Goal: Navigation & Orientation: Find specific page/section

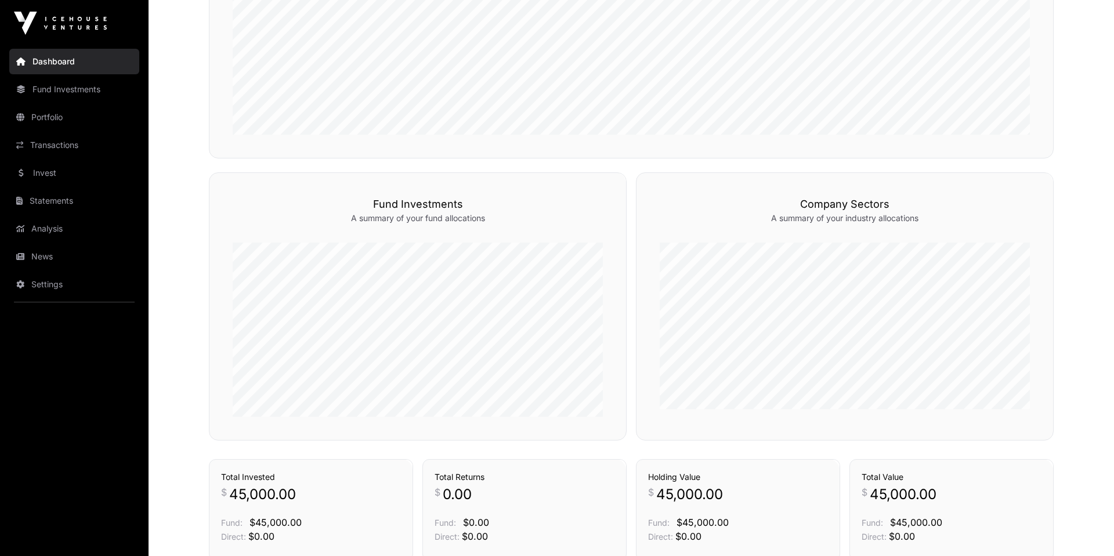
scroll to position [292, 0]
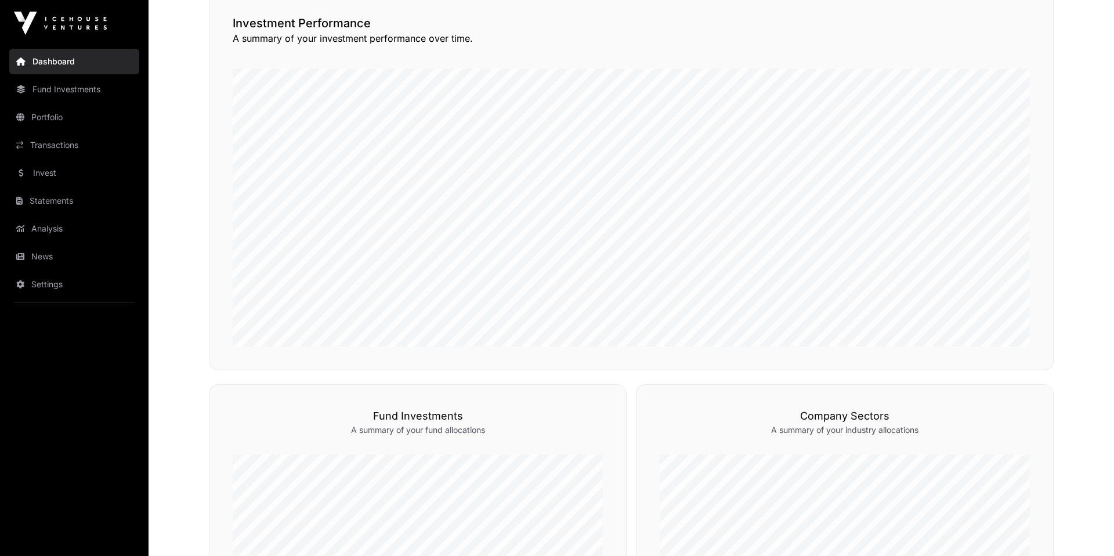
click at [86, 106] on link "Portfolio" at bounding box center [74, 117] width 130 height 26
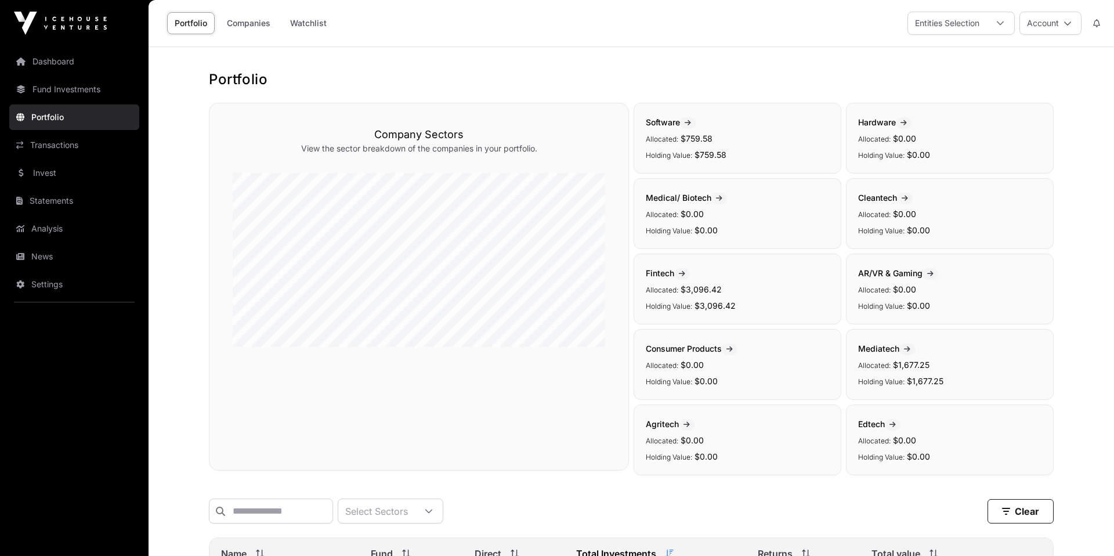
click at [77, 73] on link "Dashboard" at bounding box center [74, 62] width 130 height 26
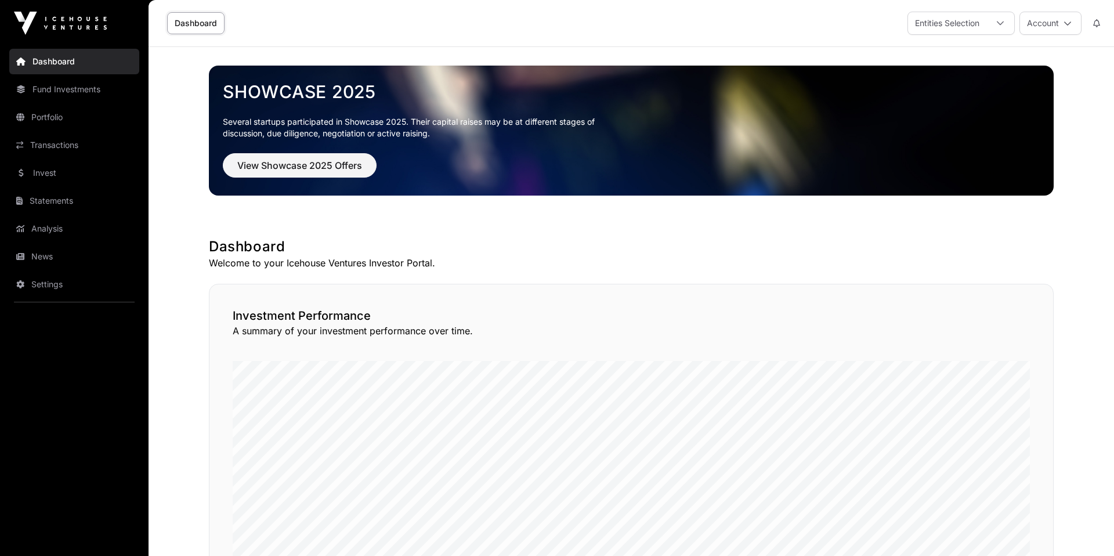
click at [77, 105] on link "Portfolio" at bounding box center [74, 117] width 130 height 26
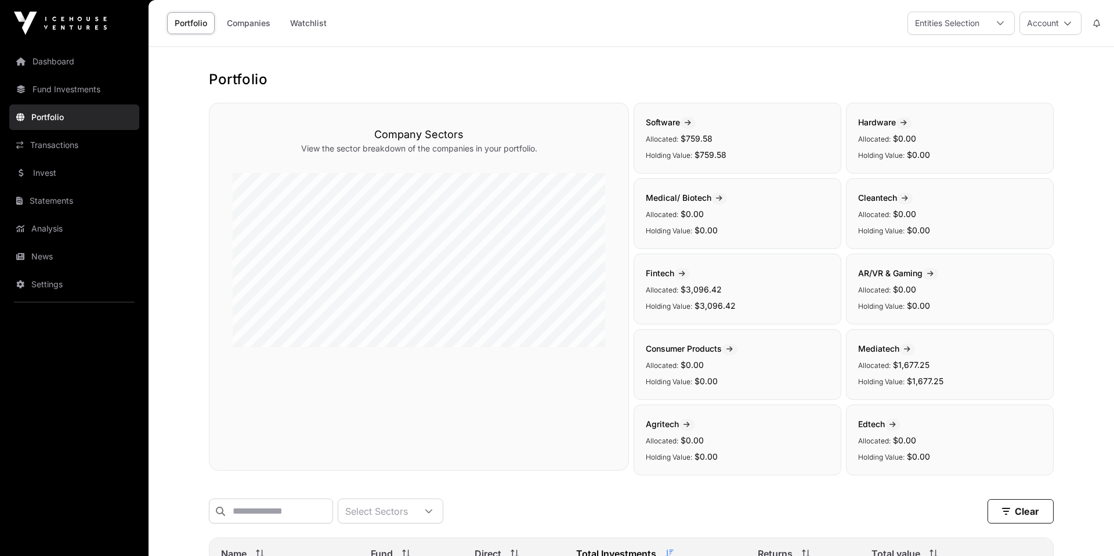
click at [74, 81] on link "Fund Investments" at bounding box center [74, 90] width 130 height 26
